Goal: Information Seeking & Learning: Check status

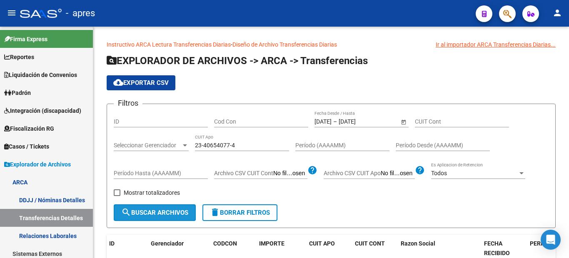
click at [154, 209] on span "search Buscar Archivos" at bounding box center [154, 212] width 67 height 7
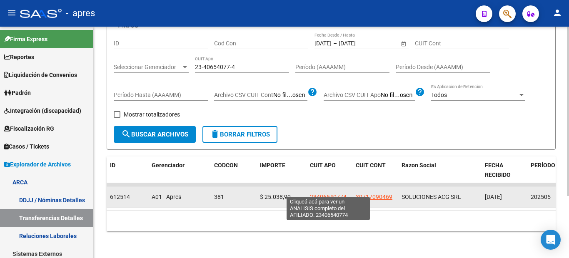
click at [333, 194] on span "23406540774" at bounding box center [328, 197] width 37 height 7
type textarea "23406540774"
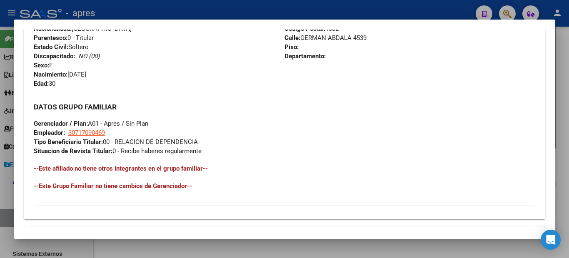
scroll to position [433, 0]
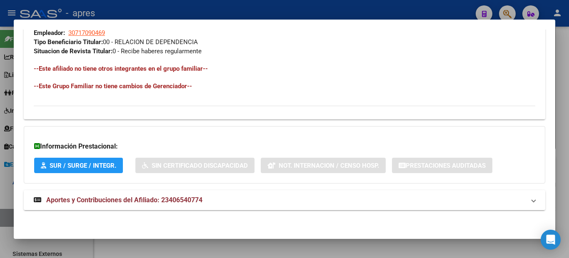
click at [152, 210] on mat-expansion-panel-header "Aportes y Contribuciones del Afiliado: 23406540774" at bounding box center [285, 200] width 522 height 20
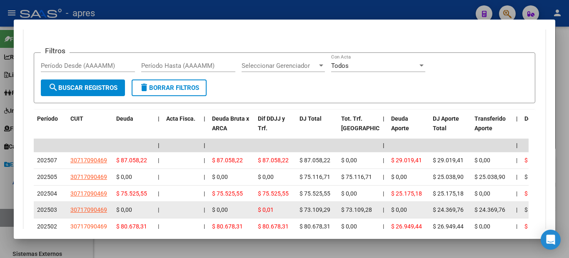
scroll to position [775, 0]
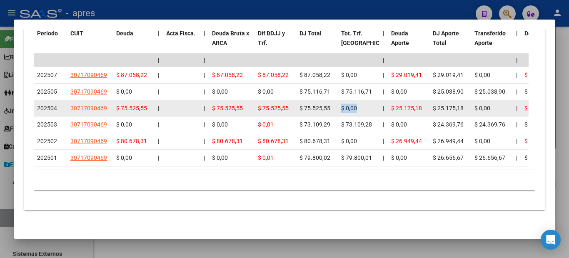
drag, startPoint x: 337, startPoint y: 100, endPoint x: 363, endPoint y: 95, distance: 27.3
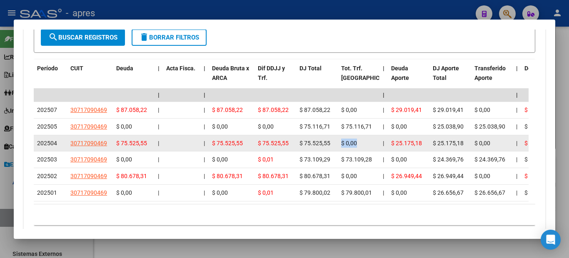
click at [330, 136] on datatable-body-cell "$ 75.525,55" at bounding box center [317, 143] width 42 height 16
click at [307, 135] on datatable-body-cell "$ 75.525,55" at bounding box center [317, 143] width 42 height 16
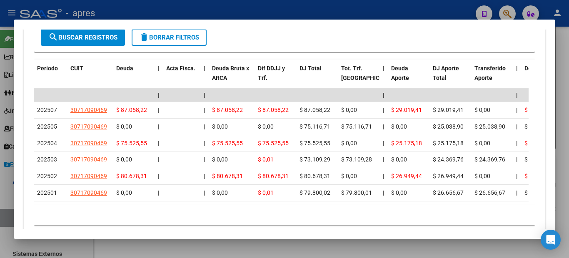
click at [0, 161] on div at bounding box center [284, 129] width 569 height 258
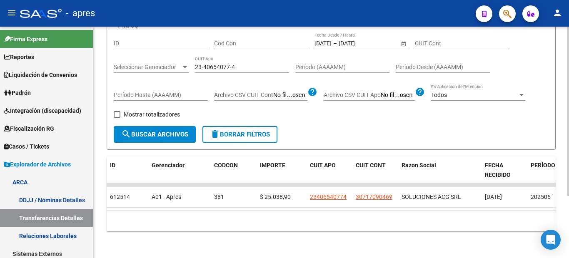
drag, startPoint x: 247, startPoint y: 66, endPoint x: 190, endPoint y: 66, distance: 57.9
click at [190, 66] on div "Filtros ID Cod Con [DATE] [DATE] – [DATE] [DATE] Fecha Desde / Hasta CUIT Cont …" at bounding box center [331, 79] width 435 height 94
click at [251, 64] on input "23-40654077-4" at bounding box center [242, 67] width 94 height 7
drag, startPoint x: 247, startPoint y: 62, endPoint x: 140, endPoint y: 64, distance: 106.3
click at [141, 64] on div "Filtros ID Cod Con [DATE] [DATE] – [DATE] [DATE] Fecha Desde / Hasta CUIT Cont …" at bounding box center [331, 79] width 435 height 94
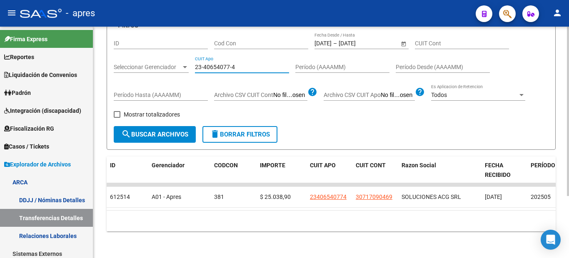
paste input "7-44286181-7"
type input "27-44286181-7"
click at [177, 131] on span "search Buscar Archivos" at bounding box center [154, 134] width 67 height 7
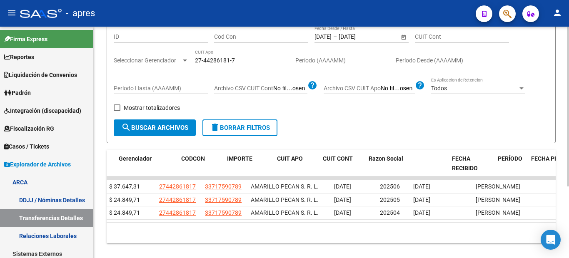
scroll to position [0, 0]
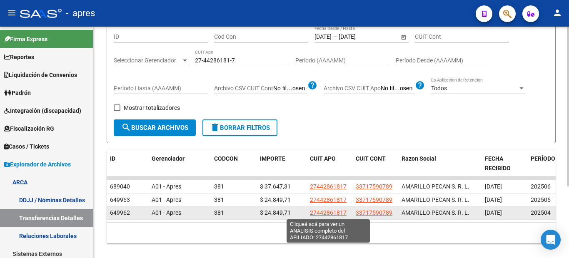
click at [334, 211] on span "27442861817" at bounding box center [328, 213] width 37 height 7
type textarea "27442861817"
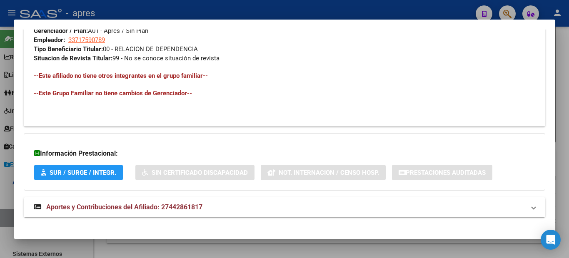
scroll to position [433, 0]
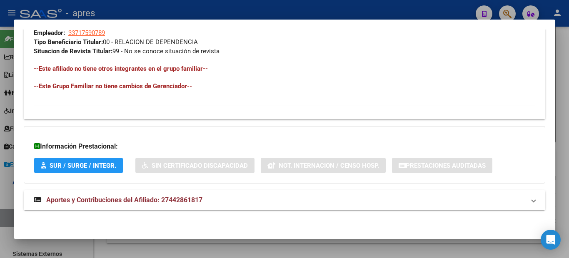
click at [162, 193] on mat-expansion-panel-header "Aportes y Contribuciones del Afiliado: 27442861817" at bounding box center [285, 200] width 522 height 20
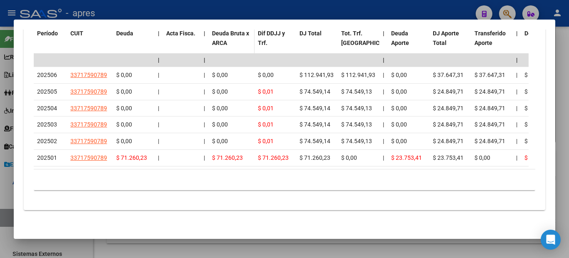
scroll to position [692, 0]
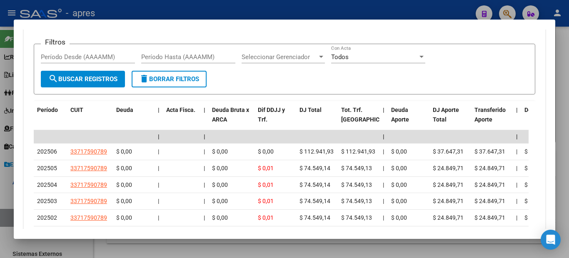
click at [0, 154] on div at bounding box center [284, 129] width 569 height 258
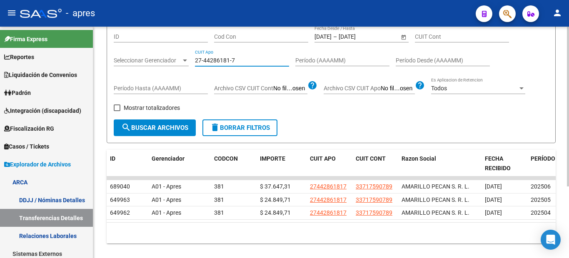
drag, startPoint x: 245, startPoint y: 61, endPoint x: 133, endPoint y: 65, distance: 112.1
click at [139, 67] on div "Filtros ID Cod Con [DATE] [DATE] – [DATE] [DATE] Fecha Desde / Hasta CUIT Cont …" at bounding box center [331, 73] width 435 height 94
paste input "0-44377644-4"
click at [160, 134] on button "search Buscar Archivos" at bounding box center [155, 128] width 82 height 17
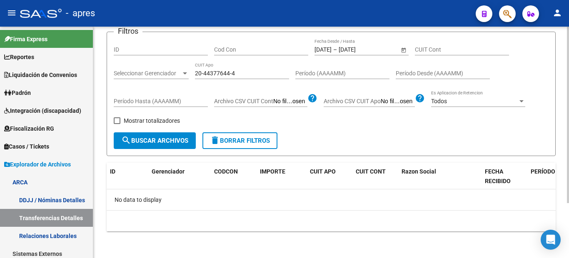
scroll to position [0, 0]
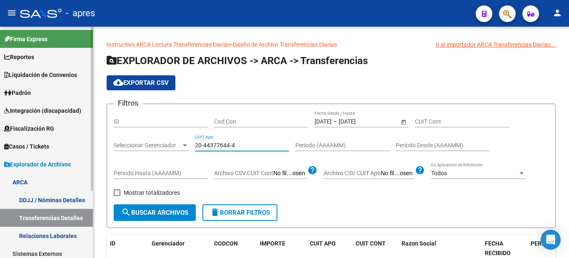
drag, startPoint x: 250, startPoint y: 149, endPoint x: 80, endPoint y: 146, distance: 170.8
click at [81, 147] on mat-sidenav-container "Firma Express Reportes Ingresos Percibidos Análisis de todos los conceptos (his…" at bounding box center [284, 143] width 569 height 232
paste input "2955760-8"
type input "20-42955760-8"
click at [130, 218] on button "search Buscar Archivos" at bounding box center [155, 213] width 82 height 17
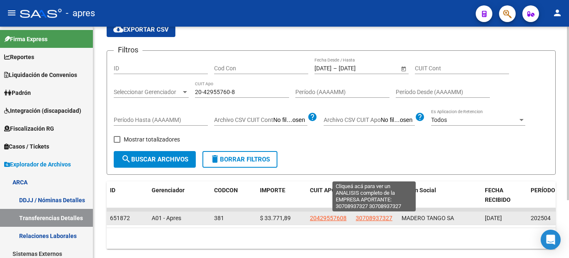
scroll to position [77, 0]
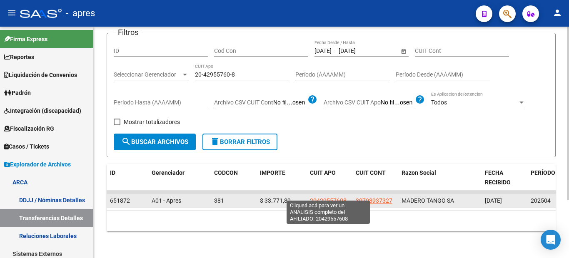
click at [322, 197] on span "20429557608" at bounding box center [328, 200] width 37 height 7
type textarea "20429557608"
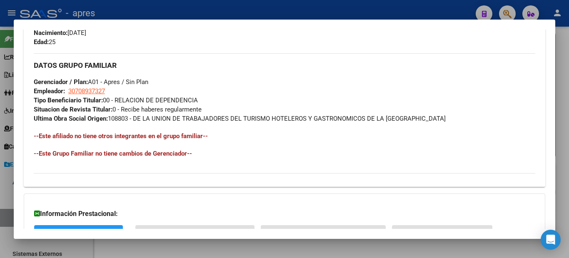
scroll to position [442, 0]
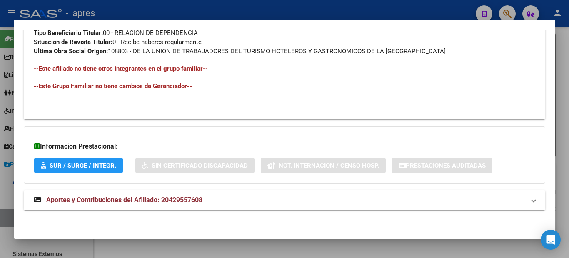
click at [170, 203] on span "Aportes y Contribuciones del Afiliado: 20429557608" at bounding box center [124, 200] width 156 height 8
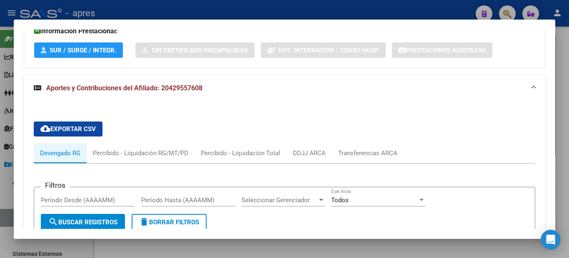
scroll to position [433, 0]
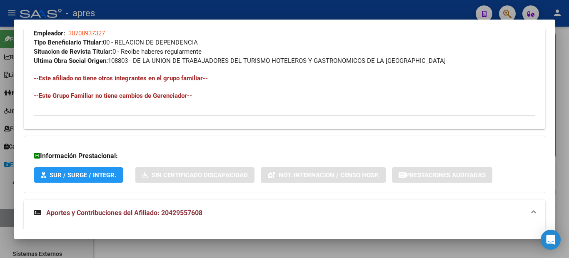
click at [0, 159] on div at bounding box center [284, 129] width 569 height 258
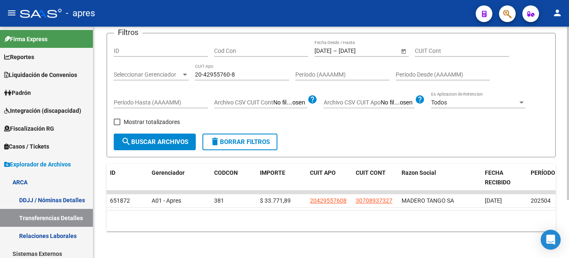
scroll to position [36, 0]
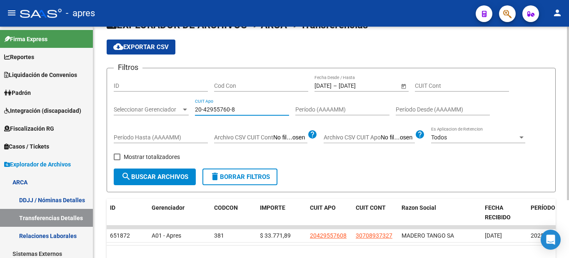
drag, startPoint x: 244, startPoint y: 112, endPoint x: 161, endPoint y: 138, distance: 87.4
click at [143, 104] on div "Filtros ID Cod Con [DATE] [DATE] – [DATE] [DATE] Fecha Desde / Hasta CUIT Cont …" at bounding box center [331, 122] width 435 height 94
paste input "7-43010578-2"
click at [171, 179] on span "search Buscar Archivos" at bounding box center [154, 176] width 67 height 7
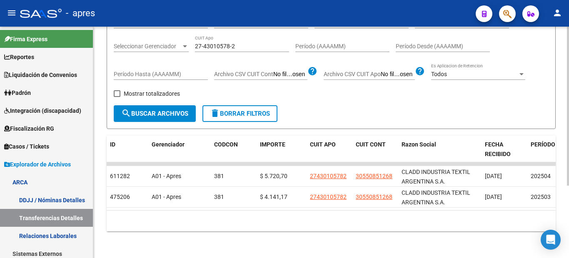
scroll to position [22, 0]
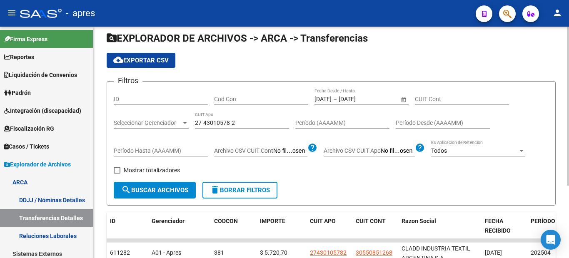
click at [252, 127] on div "27-43010578-2 CUIT Apo" at bounding box center [242, 120] width 94 height 17
drag, startPoint x: 251, startPoint y: 127, endPoint x: 242, endPoint y: 121, distance: 11.1
click at [250, 126] on div "27-43010578-2 CUIT Apo" at bounding box center [242, 120] width 94 height 17
drag, startPoint x: 242, startPoint y: 121, endPoint x: 137, endPoint y: 125, distance: 104.3
click at [137, 125] on div "Filtros ID Cod Con [DATE] [DATE] – [DATE] [DATE] Fecha Desde / Hasta CUIT Cont …" at bounding box center [331, 135] width 435 height 94
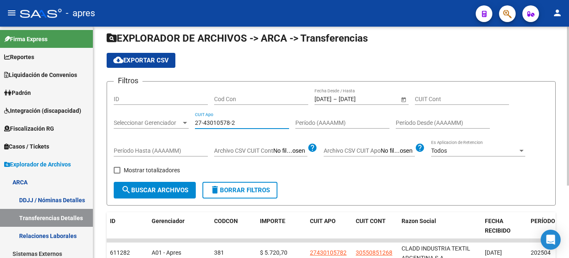
paste input "0-45661223-8"
type input "20-45661223-8"
click at [168, 190] on span "search Buscar Archivos" at bounding box center [154, 190] width 67 height 7
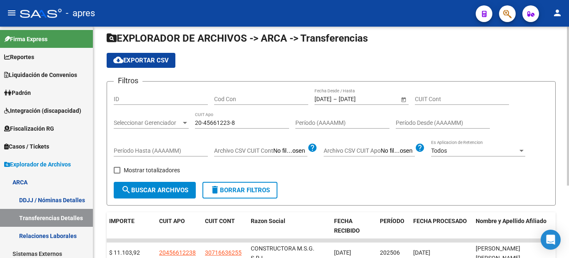
click at [407, 100] on span "Open calendar" at bounding box center [404, 100] width 20 height 20
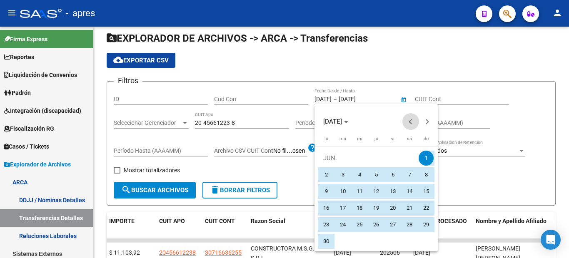
click at [412, 118] on span "Previous month" at bounding box center [410, 121] width 17 height 17
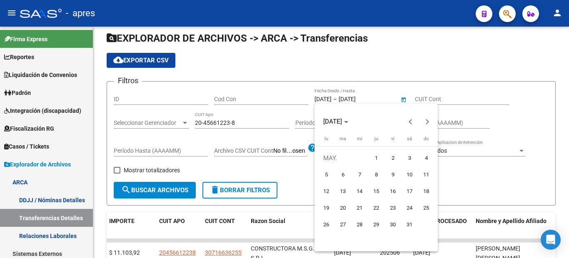
click at [368, 161] on button "1" at bounding box center [376, 158] width 17 height 17
type input "[DATE]"
click at [423, 119] on span "Next month" at bounding box center [427, 121] width 17 height 17
click at [427, 122] on button "Next month" at bounding box center [427, 121] width 17 height 17
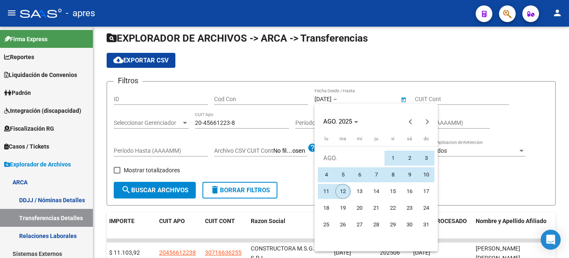
drag, startPoint x: 340, startPoint y: 194, endPoint x: 314, endPoint y: 192, distance: 25.9
click at [340, 194] on span "12" at bounding box center [342, 191] width 15 height 15
type input "[DATE]"
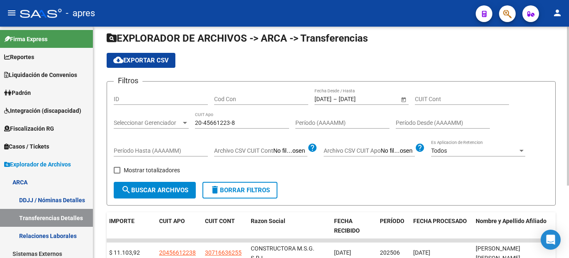
click at [166, 187] on span "search Buscar Archivos" at bounding box center [154, 190] width 67 height 7
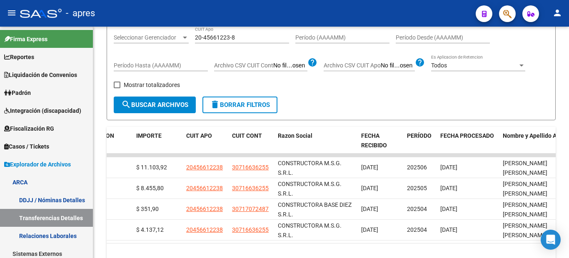
scroll to position [66, 0]
